Goal: Navigation & Orientation: Go to known website

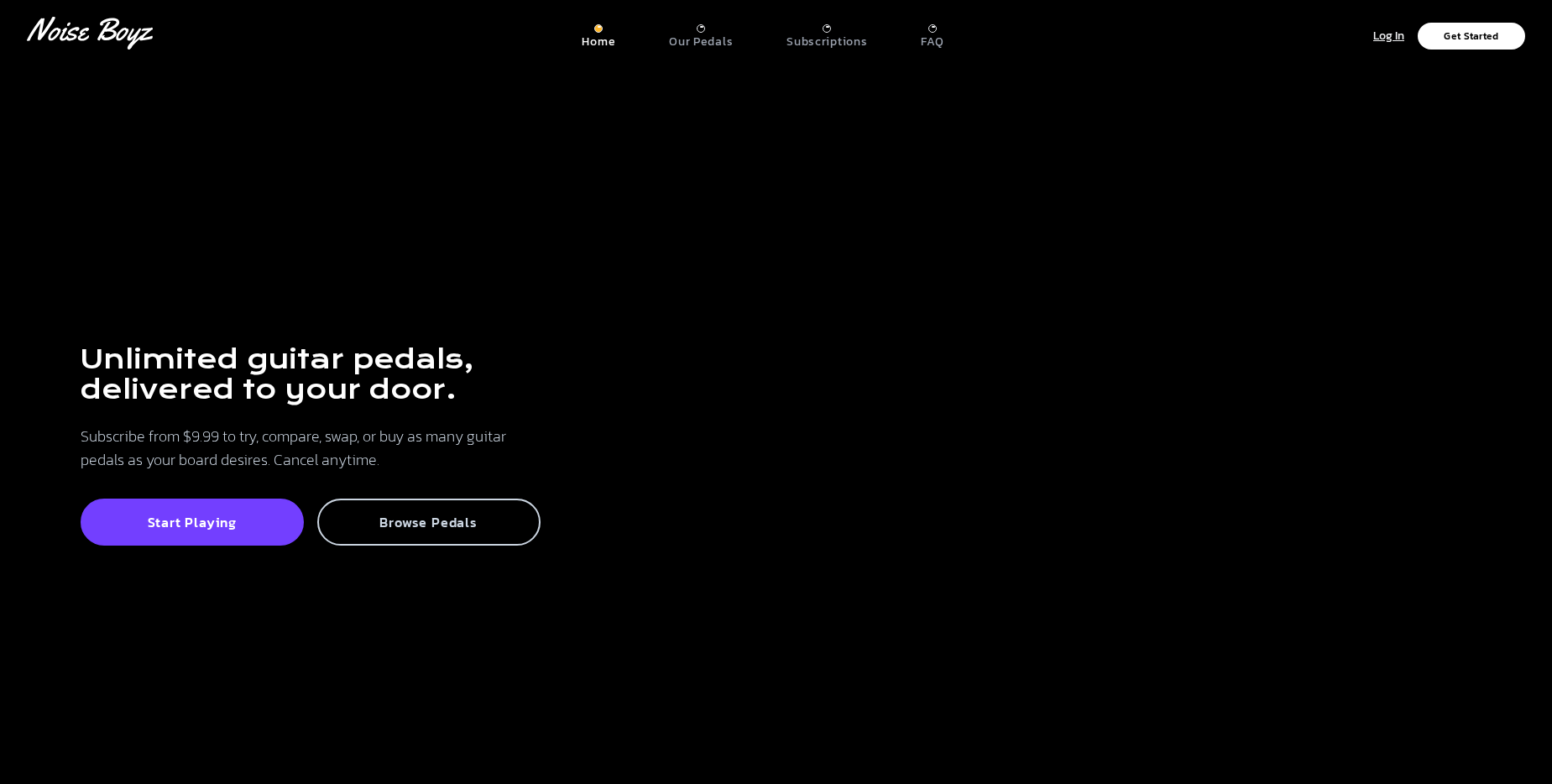
click at [443, 527] on p "Browse Pedals" at bounding box center [429, 522] width 186 height 17
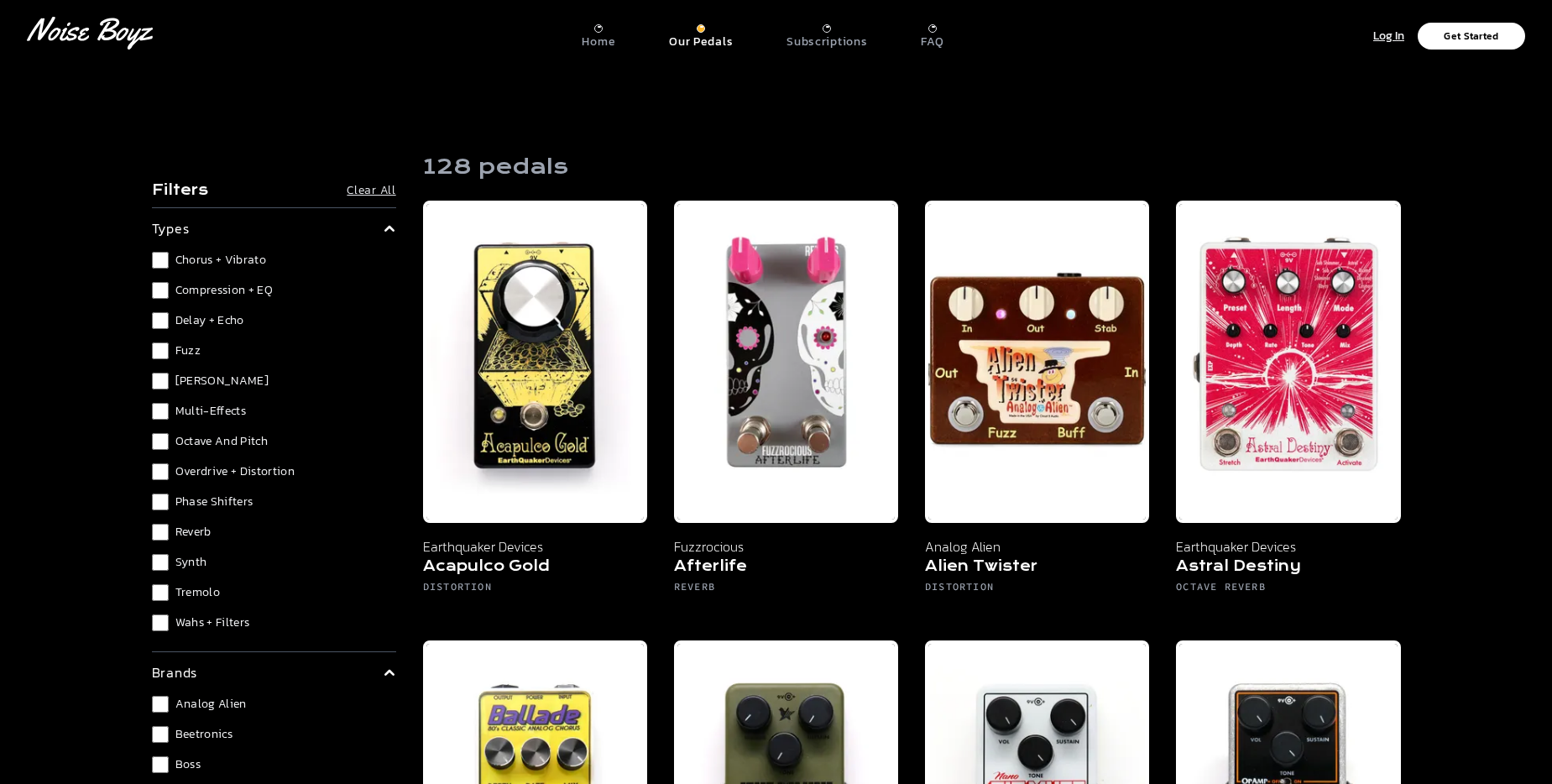
click at [837, 29] on div "Subscriptions" at bounding box center [827, 37] width 80 height 25
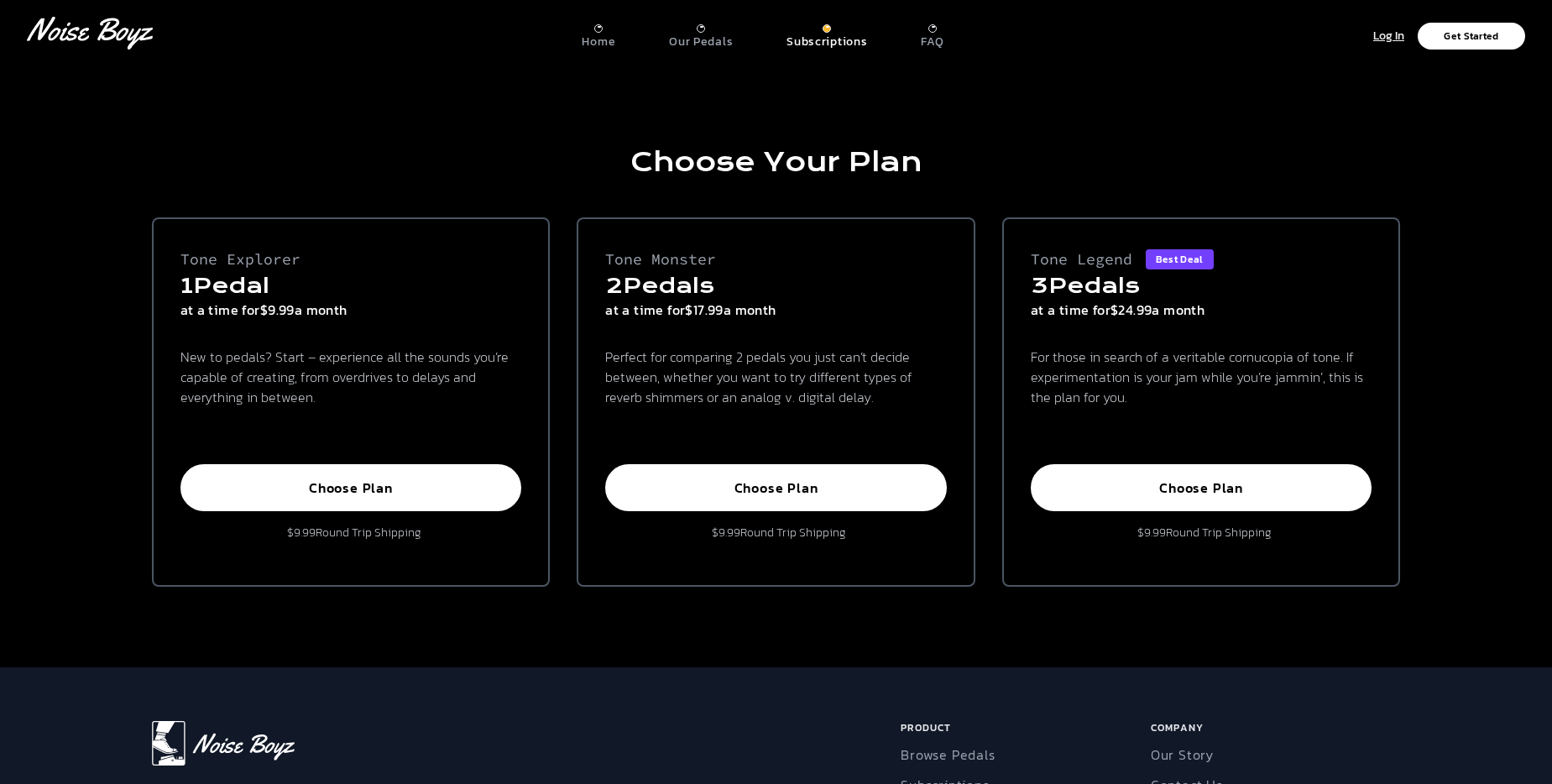
click at [697, 30] on div at bounding box center [701, 29] width 9 height 9
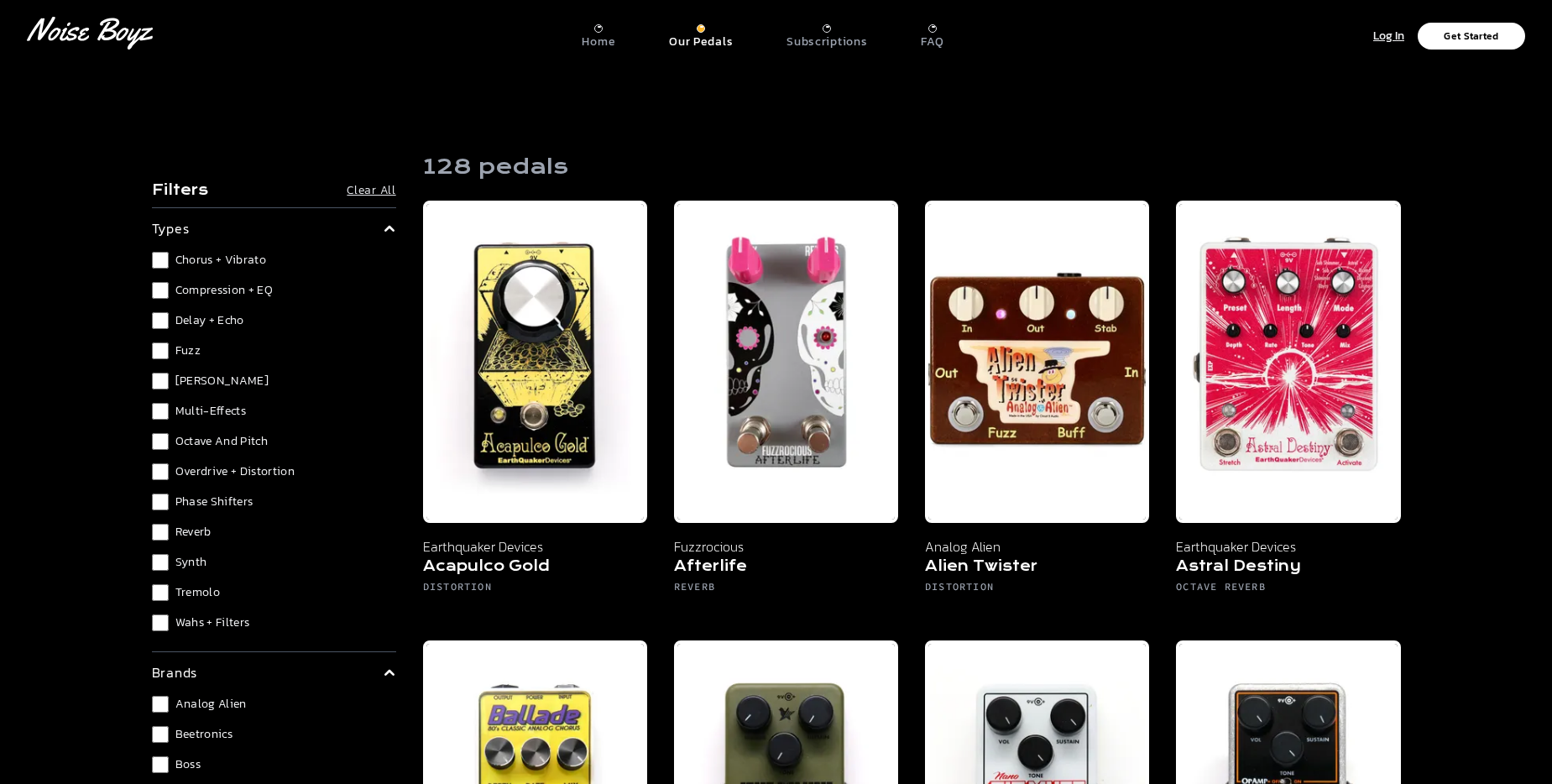
click at [928, 27] on div at bounding box center [932, 29] width 9 height 9
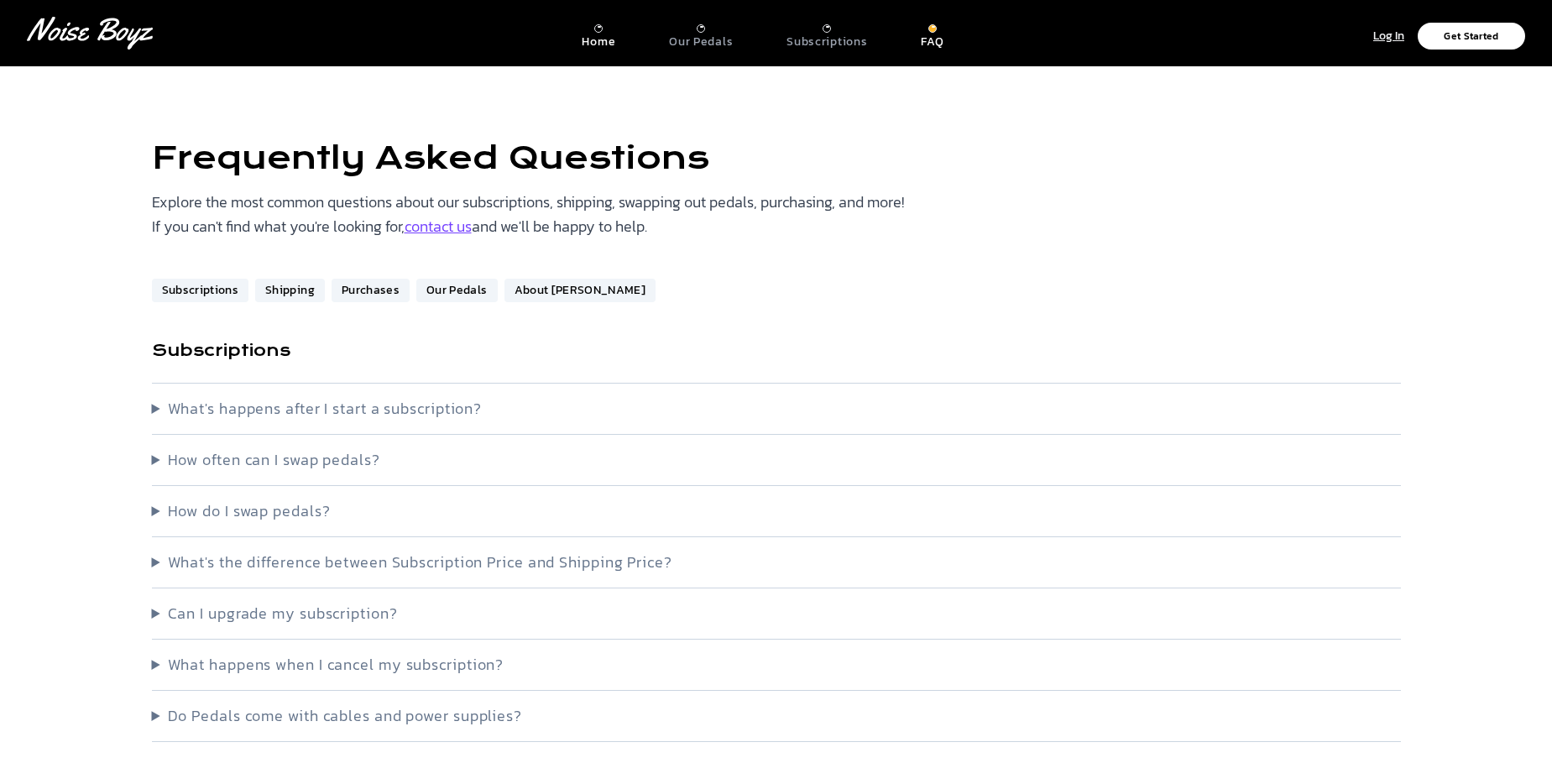
click at [591, 40] on p "Home" at bounding box center [599, 41] width 34 height 15
